Goal: Information Seeking & Learning: Learn about a topic

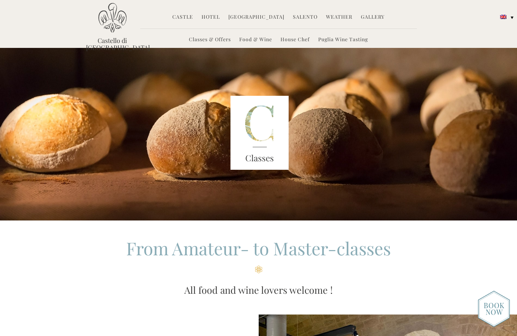
click at [210, 16] on link "Hotel" at bounding box center [211, 17] width 18 height 8
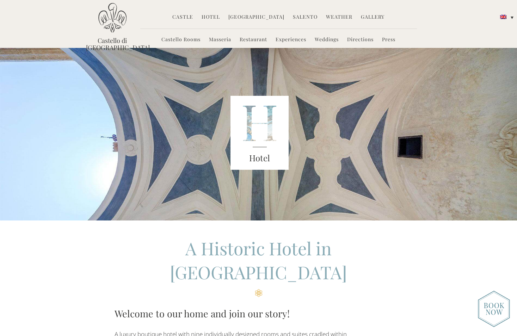
click at [271, 19] on link "[GEOGRAPHIC_DATA]" at bounding box center [256, 17] width 56 height 8
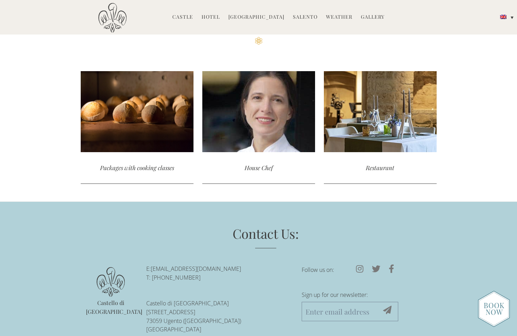
scroll to position [1754, 0]
